Goal: Transaction & Acquisition: Purchase product/service

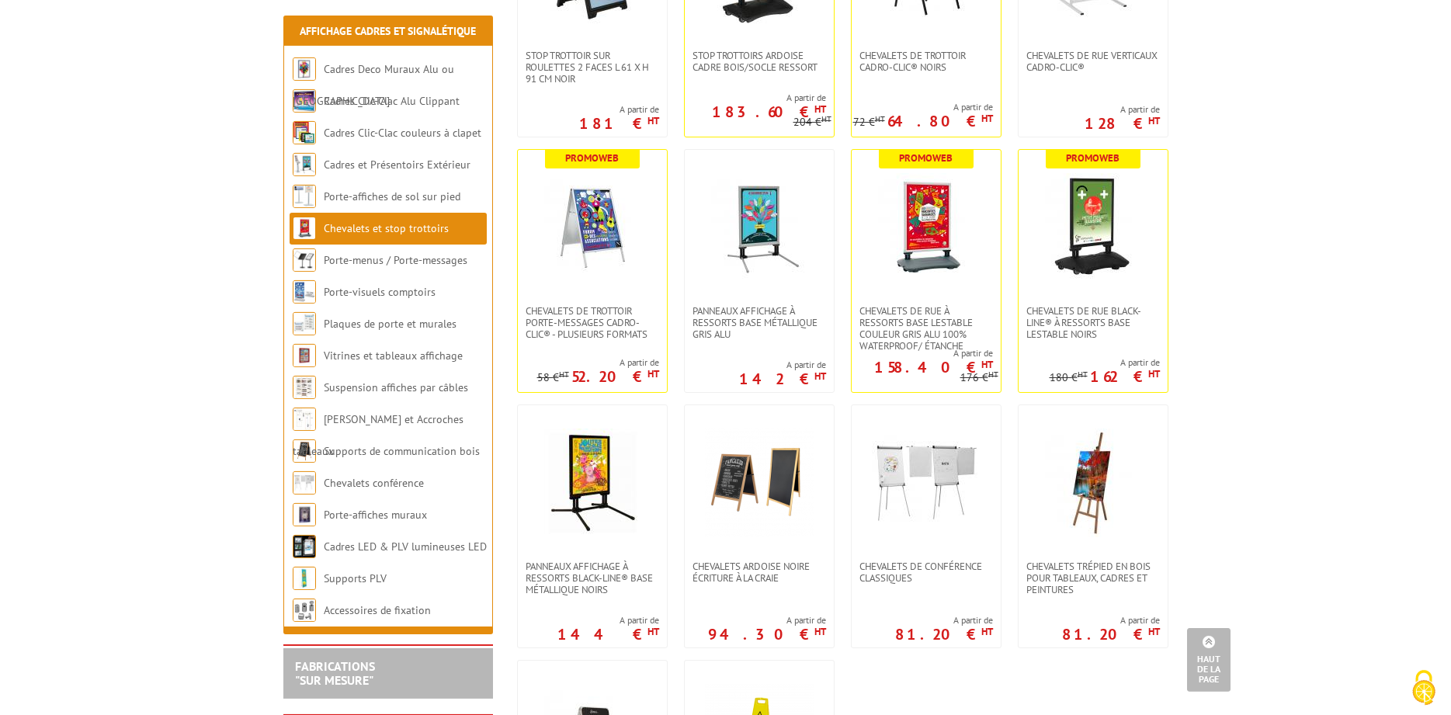
scroll to position [950, 0]
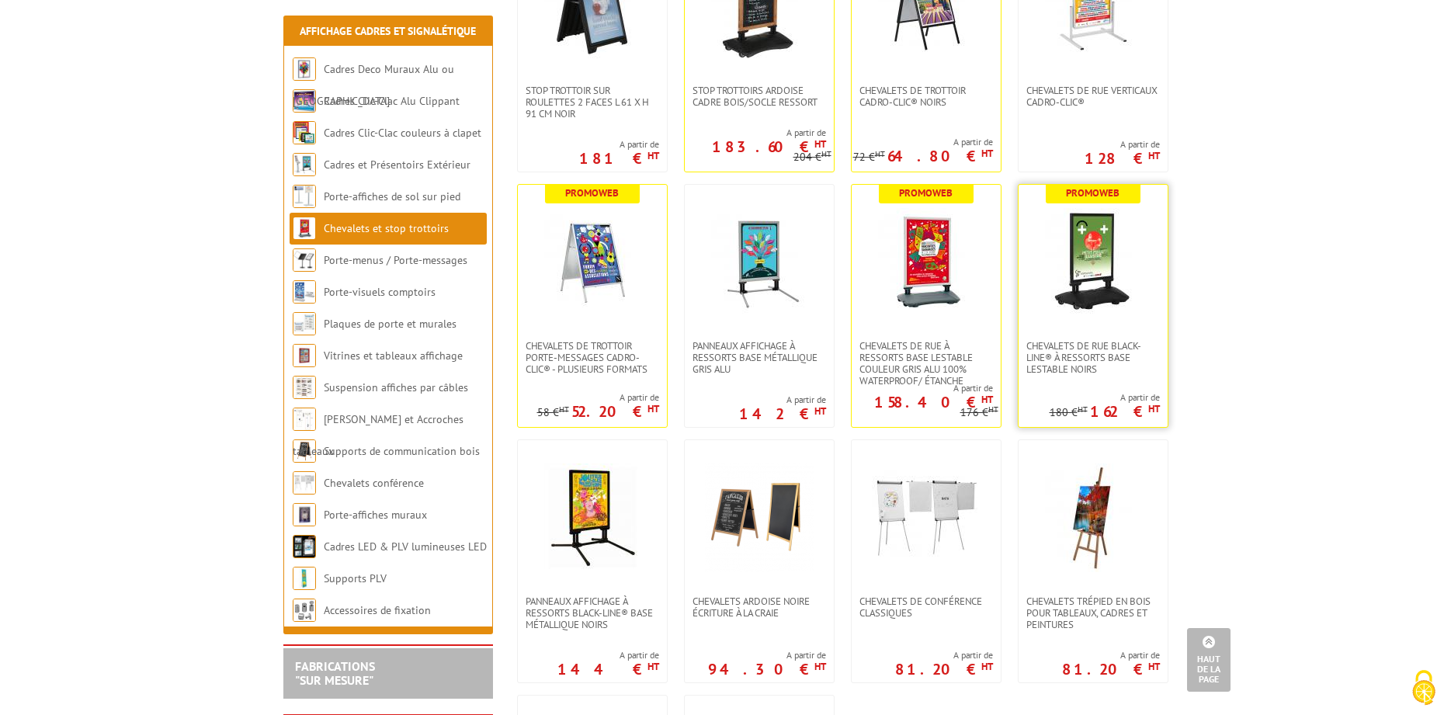
click at [1095, 283] on img at bounding box center [1093, 262] width 109 height 109
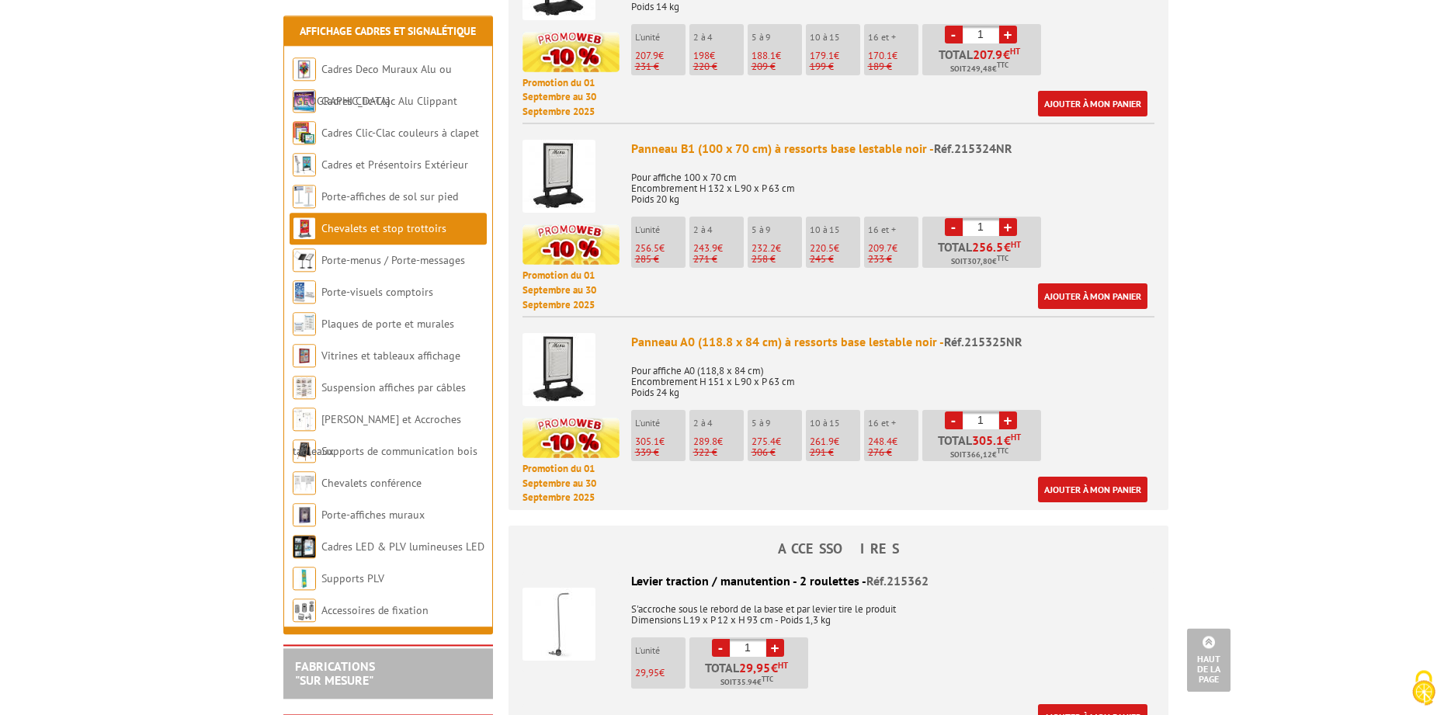
scroll to position [792, 0]
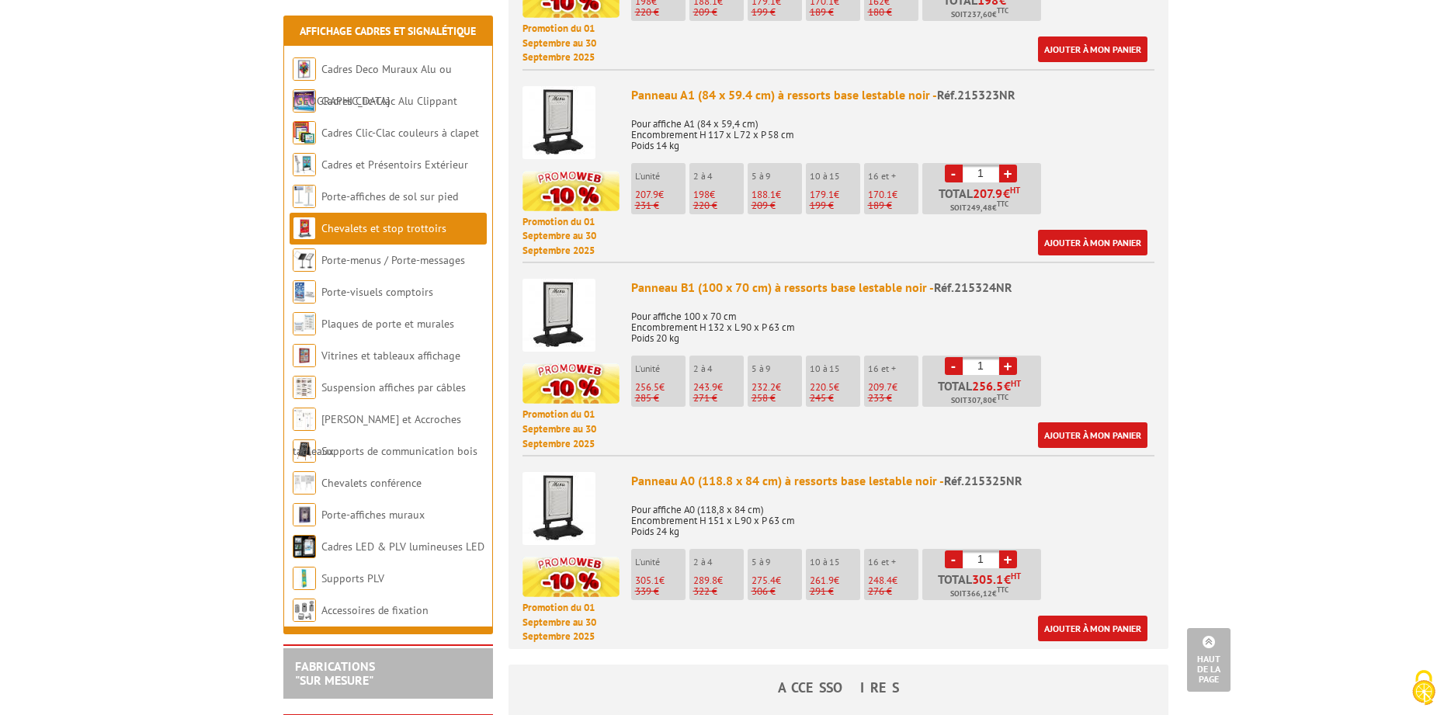
click at [567, 288] on img at bounding box center [558, 315] width 73 height 73
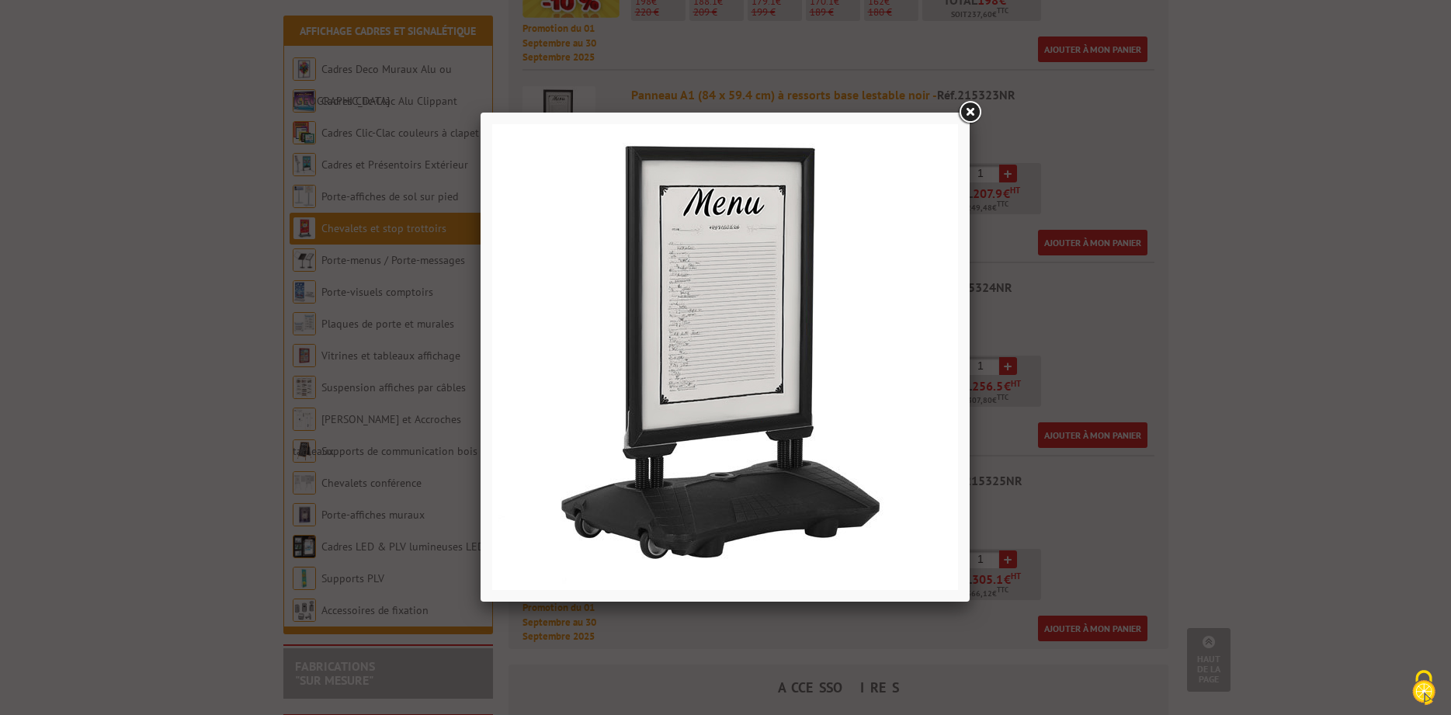
click at [975, 113] on link at bounding box center [970, 113] width 28 height 28
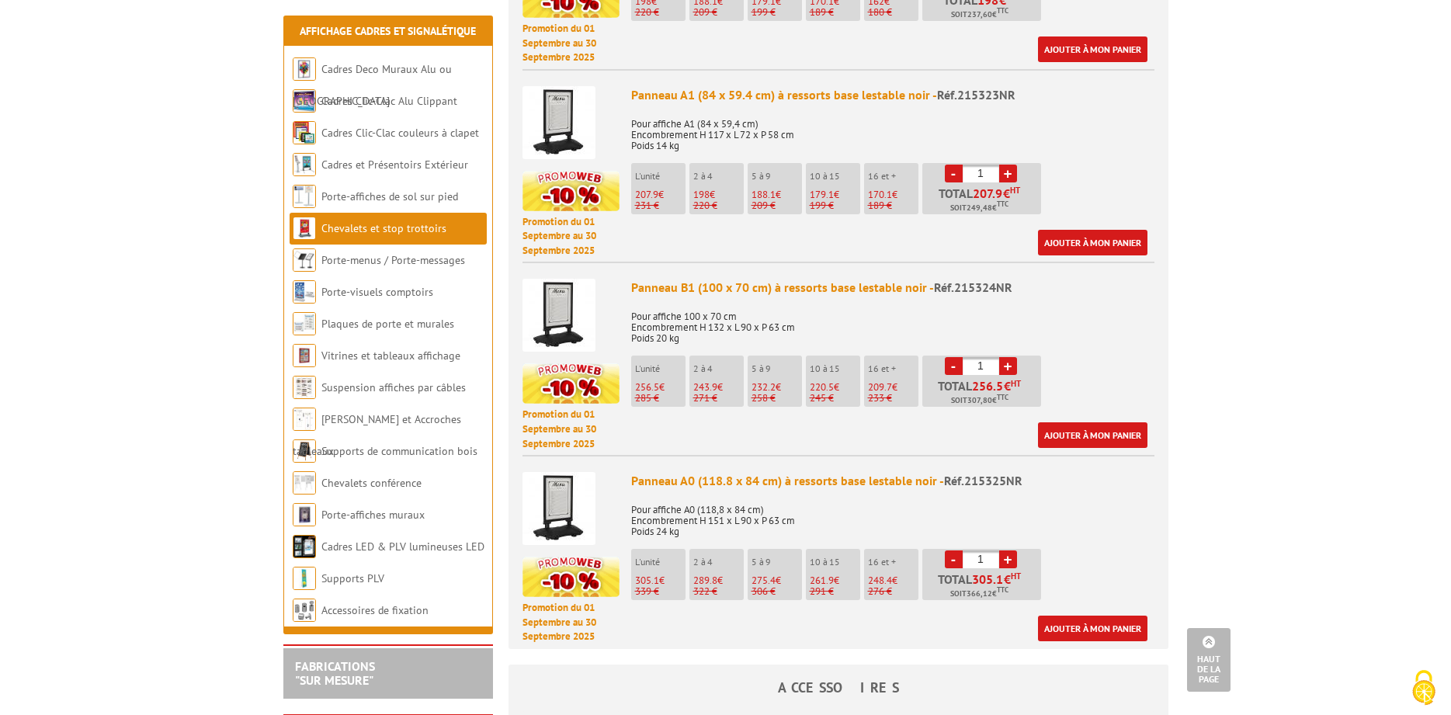
click at [1311, 252] on body "Nos équipes sont à votre service du lundi au vendredi de 8h30 à 12h30 et de 13h…" at bounding box center [725, 707] width 1451 height 2999
click at [1399, 381] on body "Nos équipes sont à votre service du lundi au vendredi de 8h30 à 12h30 et de 13h…" at bounding box center [725, 707] width 1451 height 2999
click at [668, 363] on p "L'unité" at bounding box center [660, 368] width 50 height 11
click at [1099, 422] on link "Ajouter à mon panier" at bounding box center [1092, 435] width 109 height 26
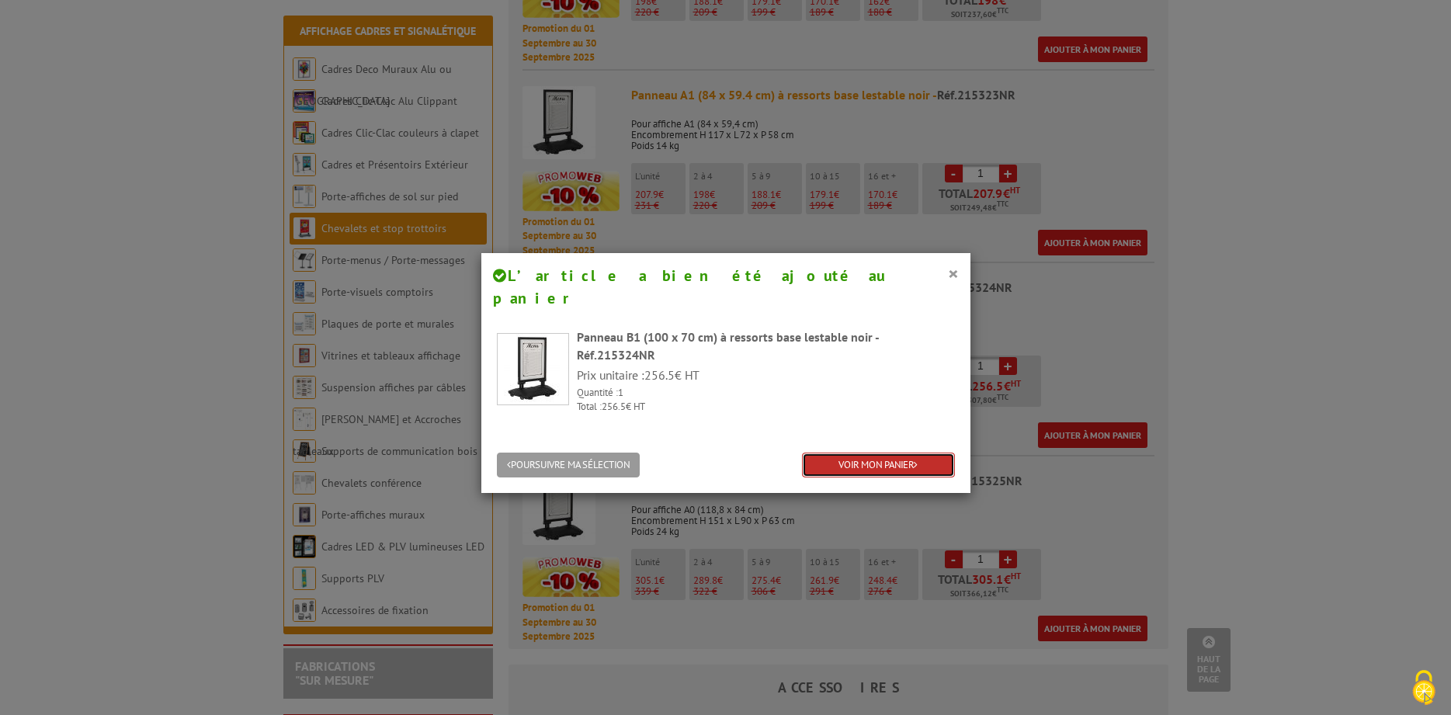
click at [897, 453] on link "VOIR MON PANIER" at bounding box center [878, 466] width 153 height 26
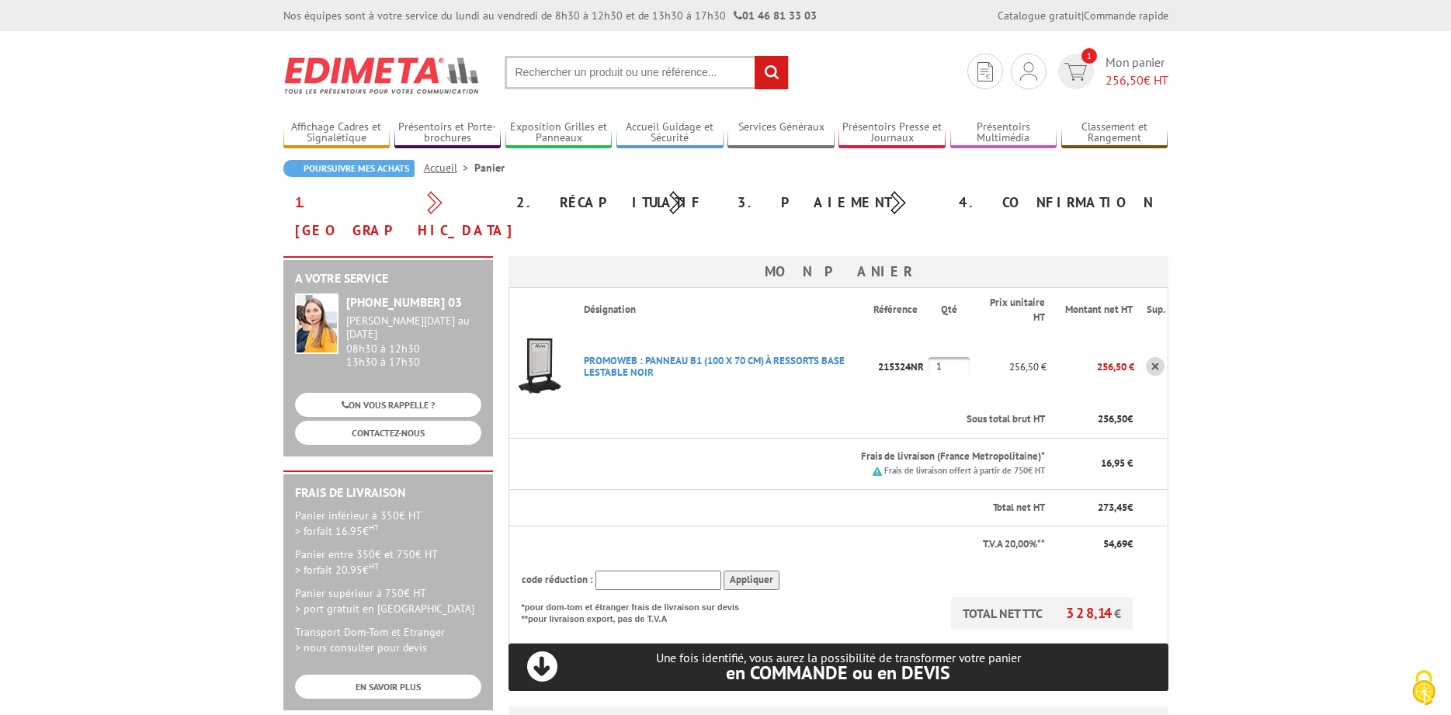
click at [1369, 259] on body "Nos équipes sont à votre service du lundi au vendredi de 8h30 à 12h30 et de 13h…" at bounding box center [725, 674] width 1451 height 1348
click at [534, 335] on img at bounding box center [540, 366] width 62 height 62
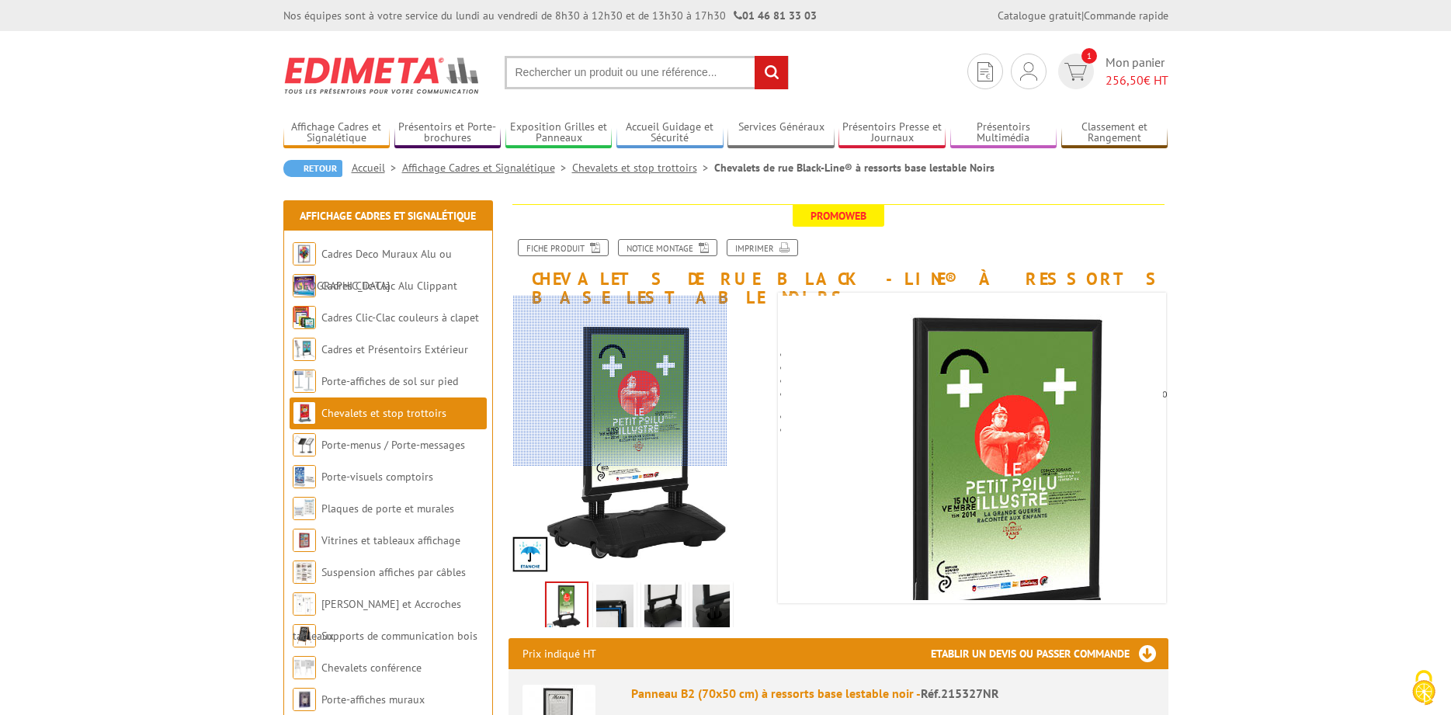
click at [626, 368] on div at bounding box center [620, 381] width 214 height 171
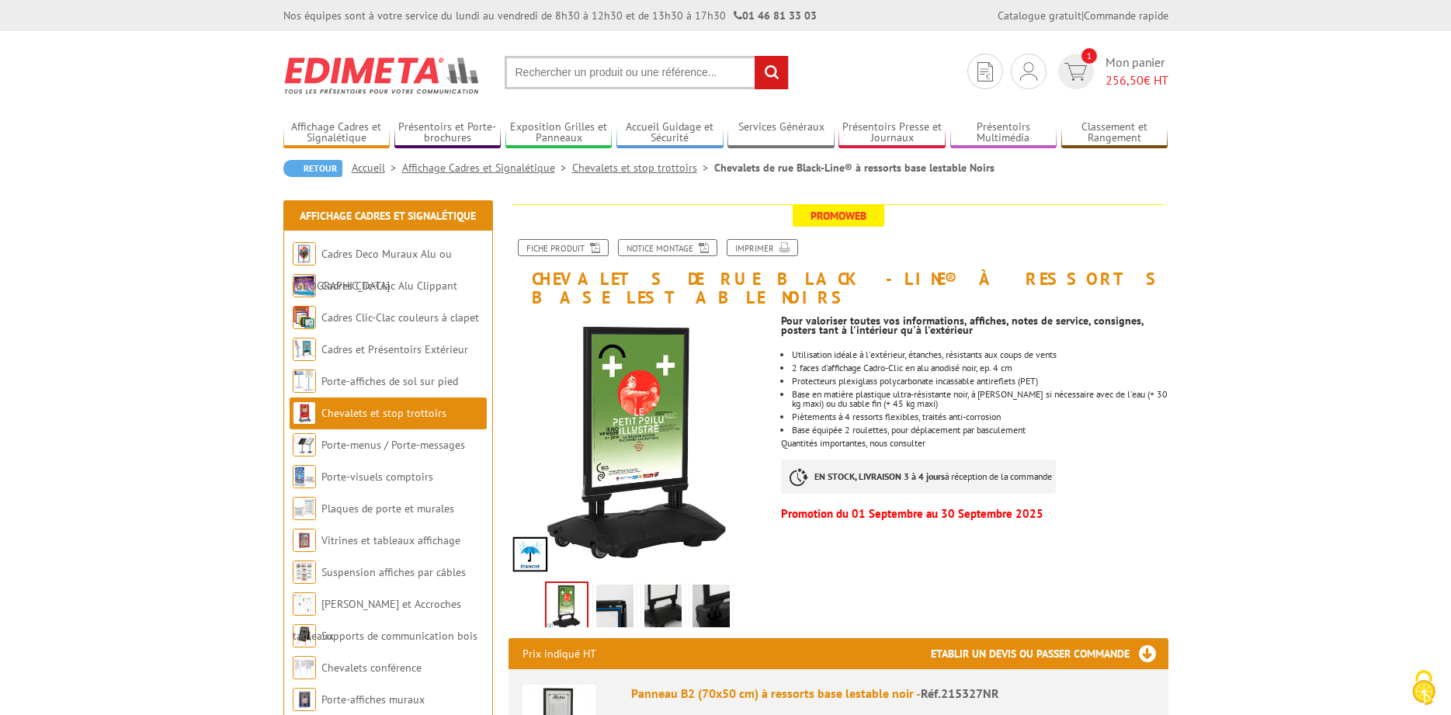
click at [598, 585] on img at bounding box center [614, 609] width 37 height 48
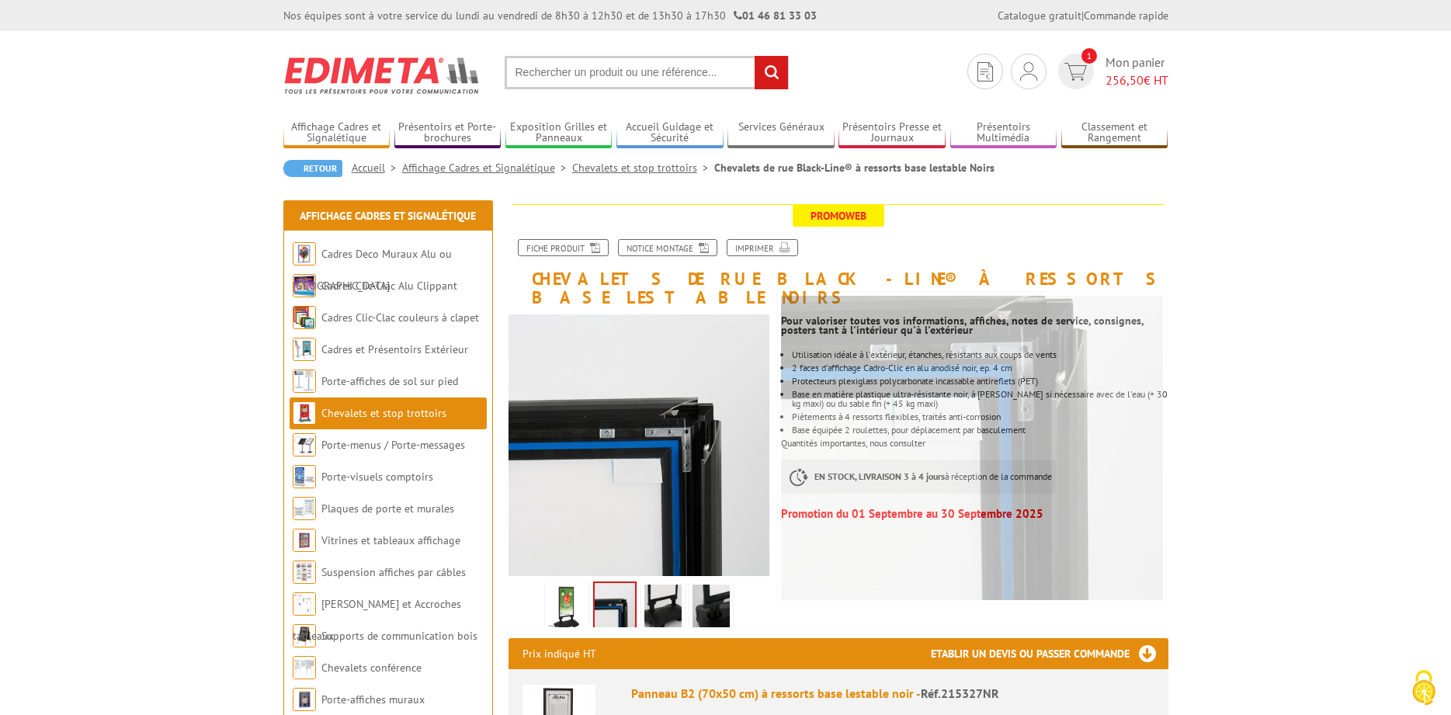
click at [671, 595] on img at bounding box center [662, 609] width 37 height 48
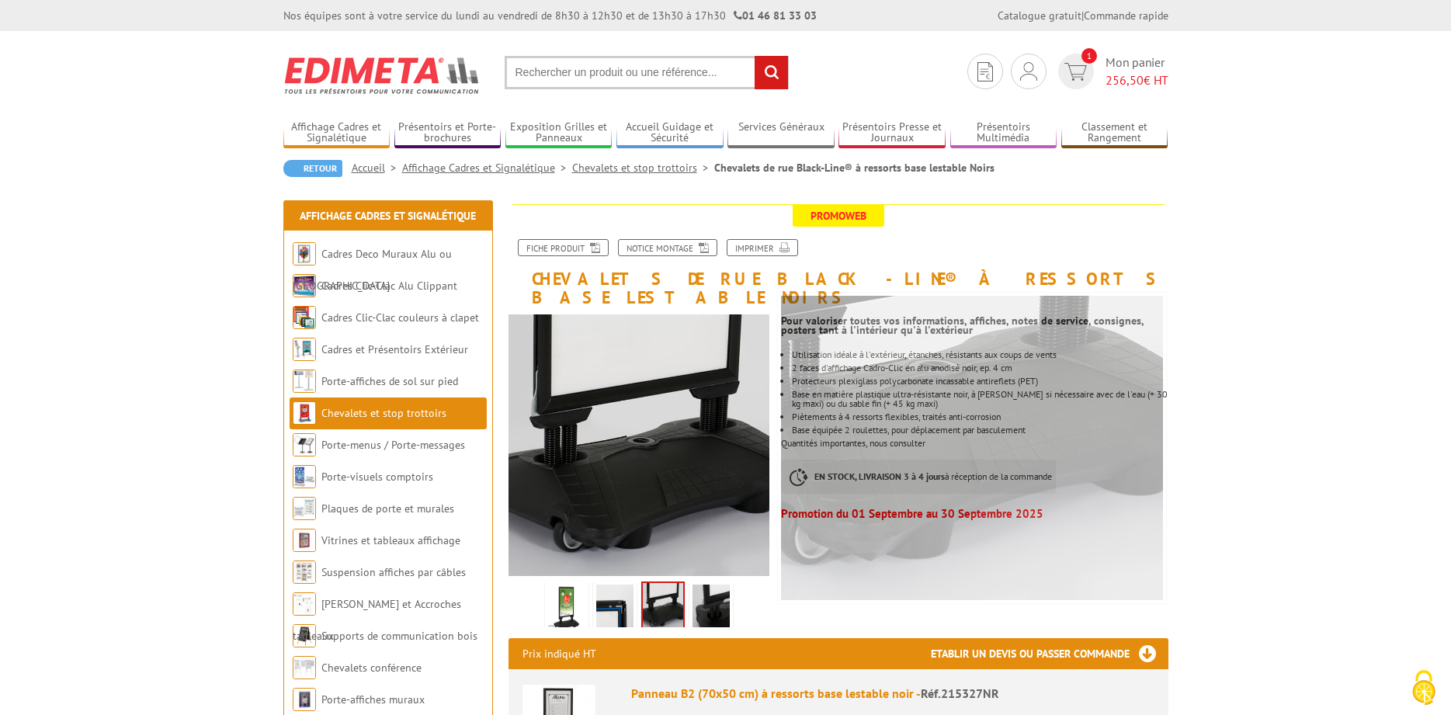
click at [717, 588] on img at bounding box center [710, 609] width 37 height 48
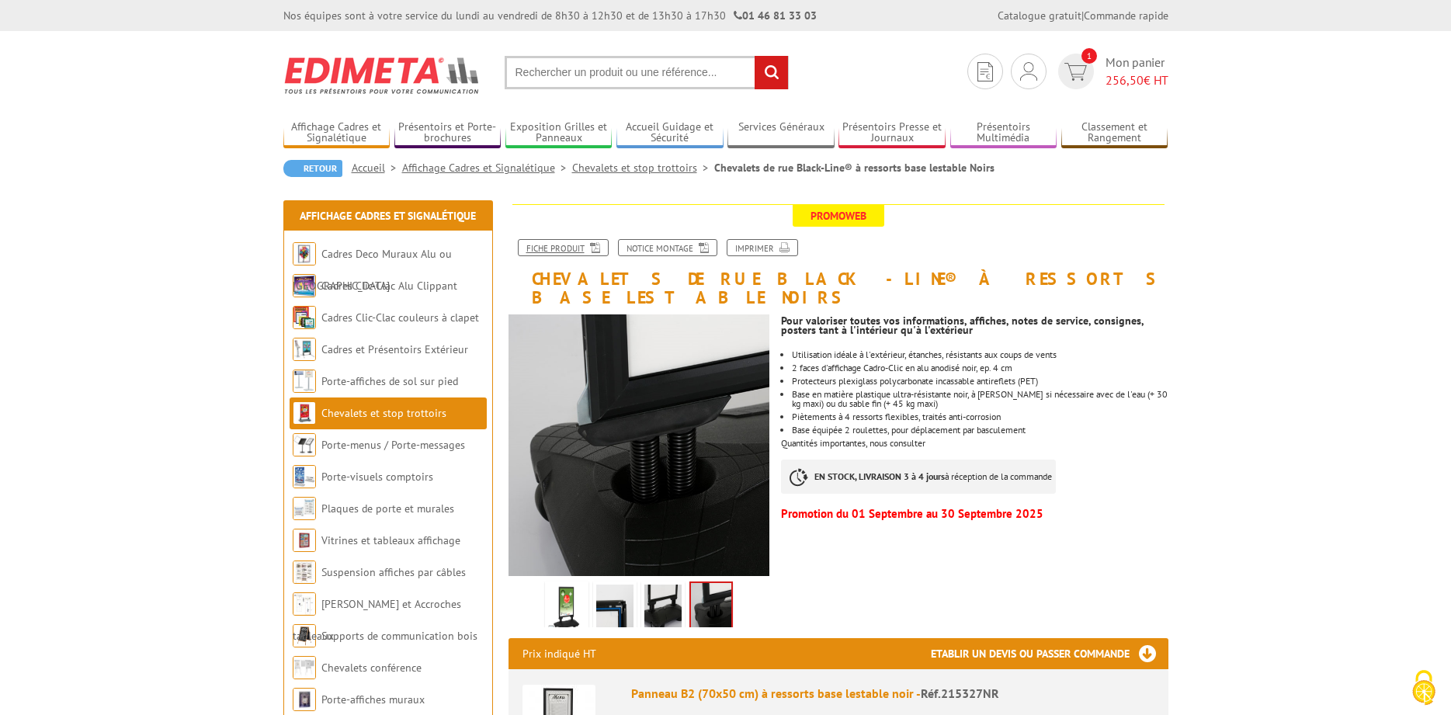
click at [566, 248] on link "Fiche produit" at bounding box center [563, 247] width 91 height 17
